Goal: Transaction & Acquisition: Subscribe to service/newsletter

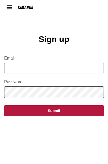
click at [16, 72] on input "Email" at bounding box center [54, 68] width 100 height 11
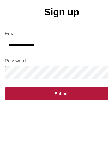
type input "**********"
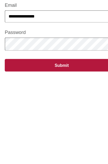
scroll to position [33, 0]
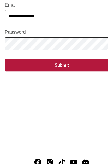
click at [17, 72] on button "Submit" at bounding box center [54, 77] width 100 height 11
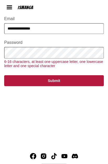
scroll to position [40, 0]
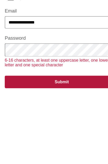
click at [74, 76] on button "Submit" at bounding box center [54, 80] width 100 height 11
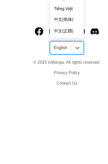
scroll to position [87, 0]
click at [48, 104] on div "中文(简体)" at bounding box center [54, 108] width 26 height 9
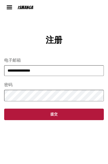
click at [10, 5] on img at bounding box center [9, 7] width 6 height 6
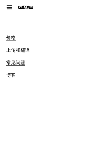
click at [102, 50] on li "上传和翻译" at bounding box center [54, 50] width 96 height 13
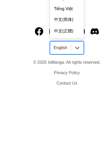
scroll to position [87, 0]
click at [50, 104] on div "中文(简体)" at bounding box center [54, 108] width 26 height 9
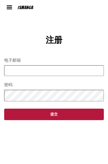
click at [57, 70] on input "电子邮箱" at bounding box center [54, 70] width 100 height 11
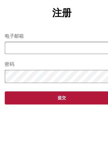
click at [19, 57] on input "电子邮箱" at bounding box center [54, 62] width 100 height 11
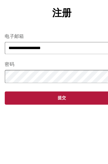
type input "**********"
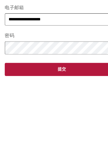
scroll to position [33, 0]
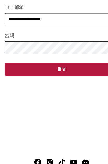
click at [61, 75] on button "提交" at bounding box center [54, 81] width 100 height 12
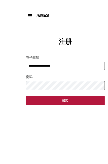
scroll to position [38, 0]
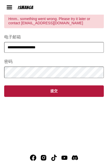
click at [67, 99] on main "**********" at bounding box center [54, 71] width 108 height 148
